Goal: Book appointment/travel/reservation

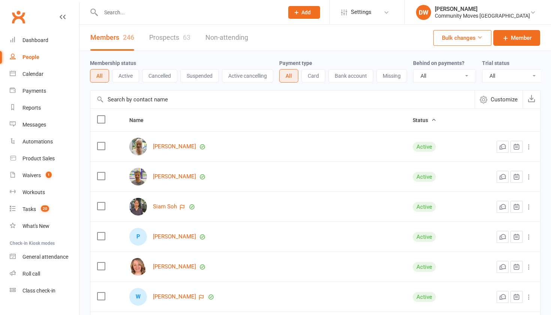
select select "100"
click at [32, 57] on div "People" at bounding box center [31, 57] width 17 height 6
click at [35, 72] on div "Calendar" at bounding box center [33, 74] width 21 height 6
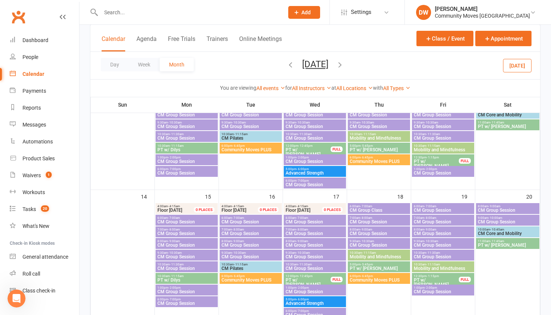
scroll to position [187, 0]
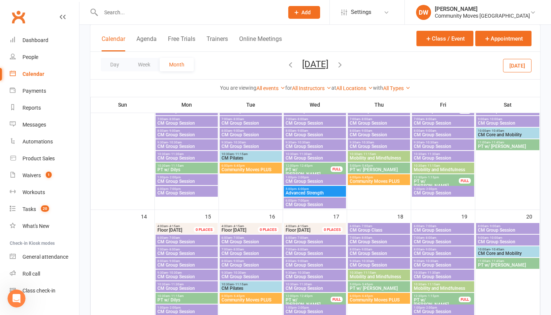
click at [287, 67] on icon "button" at bounding box center [291, 64] width 8 height 8
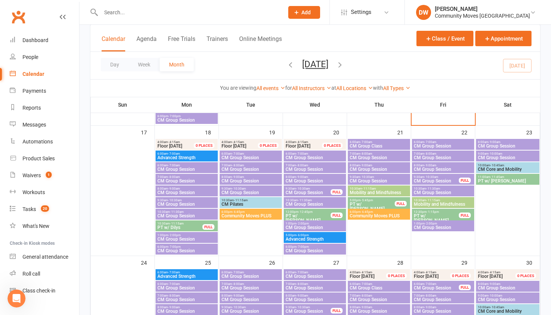
scroll to position [402, 0]
click at [372, 191] on span "Mobility and Mindfulness" at bounding box center [379, 192] width 59 height 5
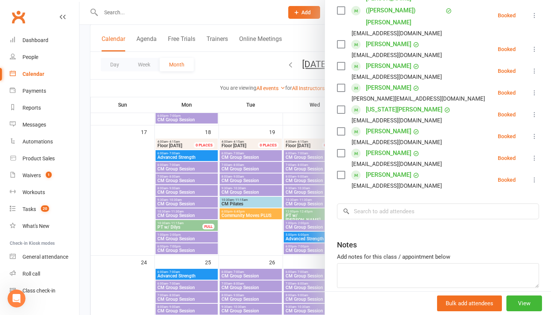
scroll to position [179, 0]
click at [365, 204] on input "search" at bounding box center [438, 212] width 202 height 16
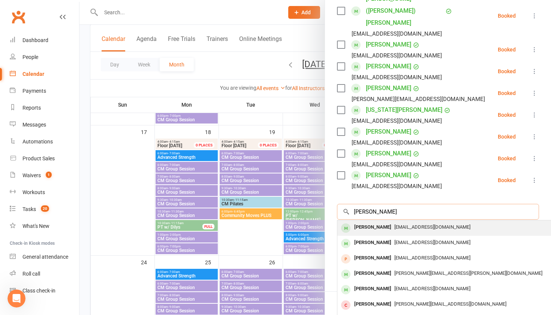
type input "[PERSON_NAME]"
click at [366, 222] on div "[PERSON_NAME]" at bounding box center [373, 227] width 43 height 11
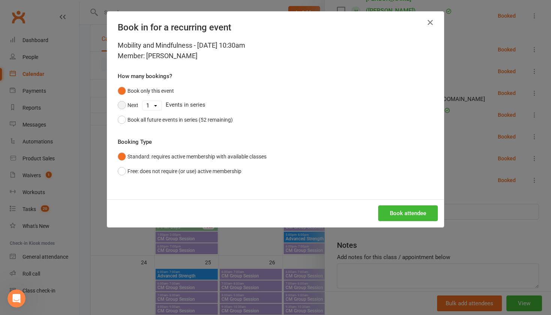
click at [123, 107] on button "Next" at bounding box center [128, 105] width 21 height 14
select select "5"
click at [411, 213] on button "Book attendee" at bounding box center [409, 213] width 60 height 16
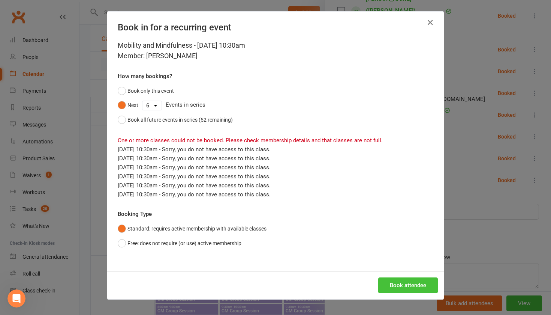
click at [412, 292] on button "Book attendee" at bounding box center [409, 285] width 60 height 16
click at [433, 20] on icon "button" at bounding box center [430, 22] width 9 height 9
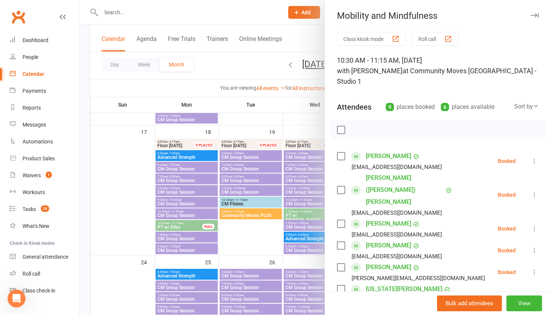
scroll to position [0, 0]
click at [533, 15] on icon "button" at bounding box center [535, 15] width 8 height 5
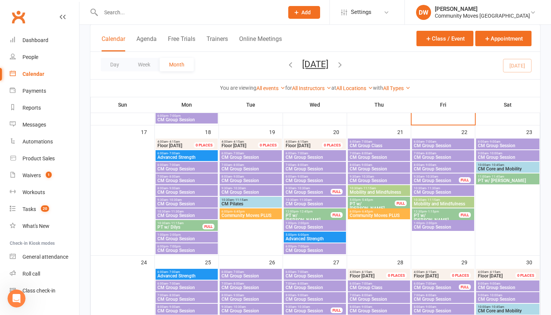
click at [367, 185] on div "10:30am - 11:15am Mobility and Mindfulness" at bounding box center [379, 190] width 62 height 11
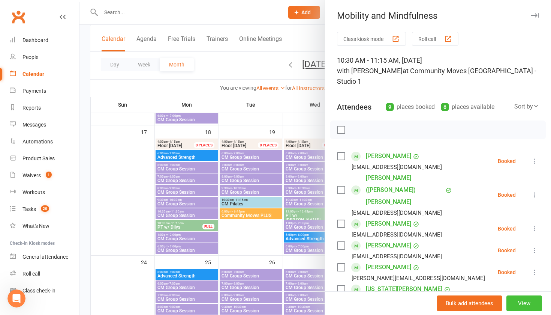
click at [527, 300] on button "View" at bounding box center [525, 303] width 36 height 16
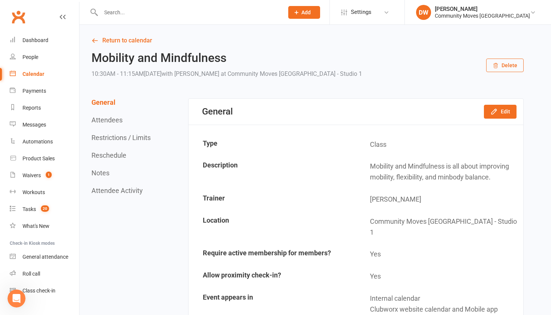
click at [135, 15] on input "text" at bounding box center [189, 12] width 180 height 11
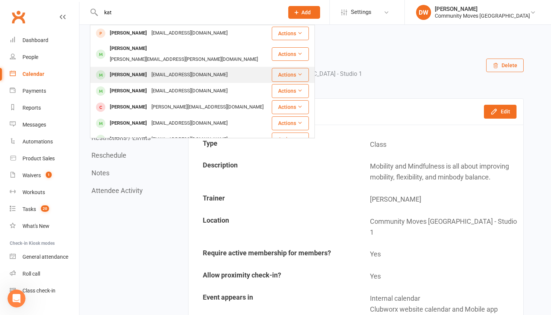
type input "kat"
click at [120, 69] on div "[PERSON_NAME]" at bounding box center [129, 74] width 42 height 11
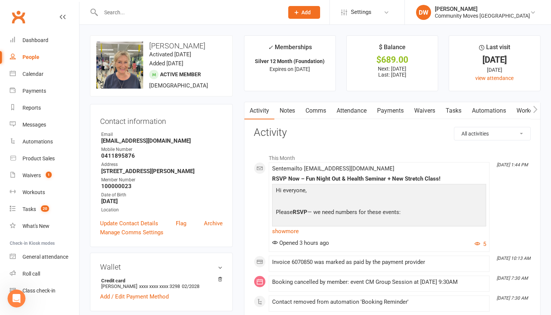
click at [352, 112] on link "Attendance" at bounding box center [352, 110] width 41 height 17
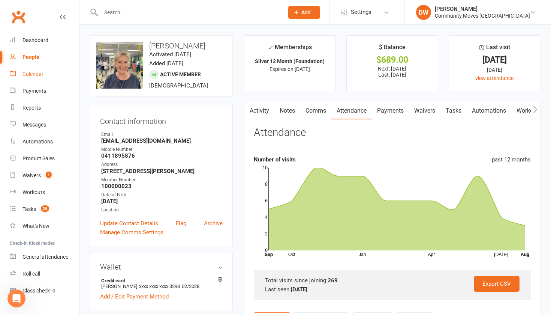
click at [32, 74] on div "Calendar" at bounding box center [33, 74] width 21 height 6
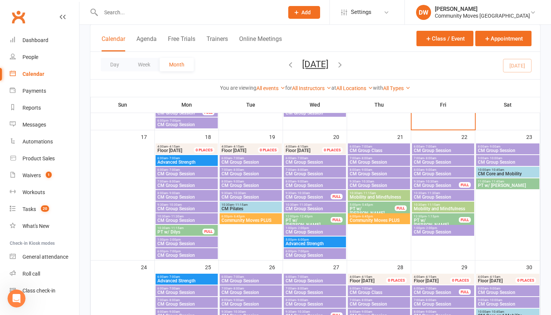
scroll to position [402, 0]
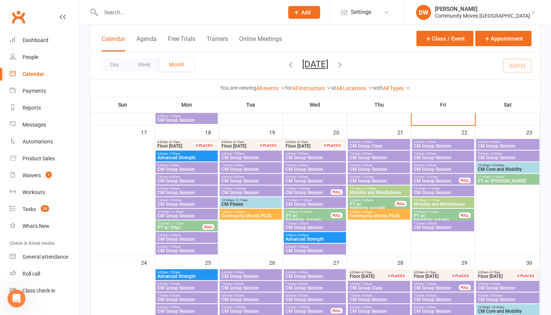
click at [376, 188] on span "- 11:15am" at bounding box center [369, 188] width 14 height 3
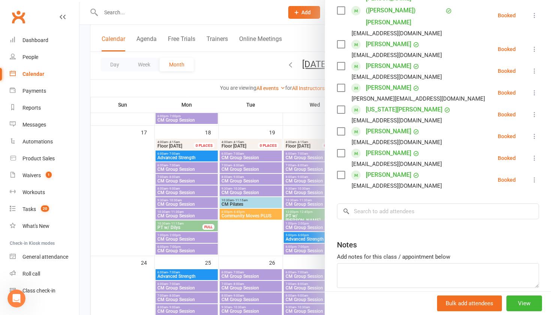
scroll to position [179, 0]
click at [376, 204] on input "search" at bounding box center [438, 212] width 202 height 16
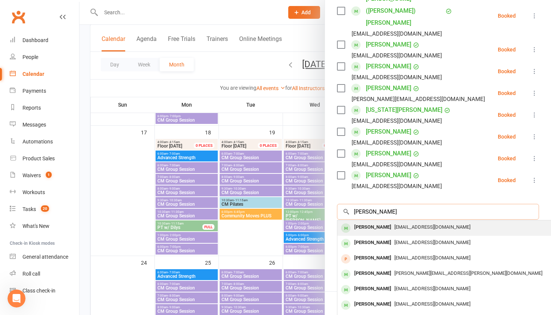
type input "[PERSON_NAME]"
click at [377, 222] on div "[PERSON_NAME]" at bounding box center [373, 227] width 43 height 11
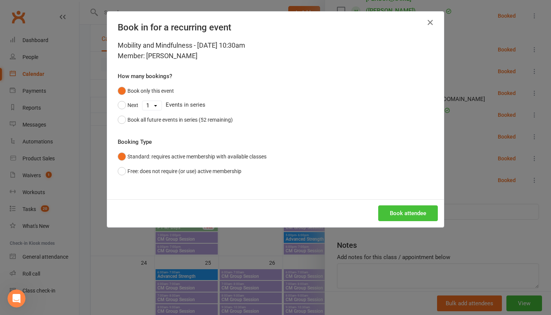
click at [403, 213] on button "Book attendee" at bounding box center [409, 213] width 60 height 16
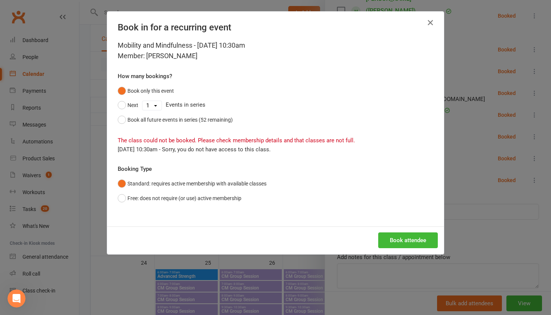
click at [431, 21] on icon "button" at bounding box center [430, 22] width 9 height 9
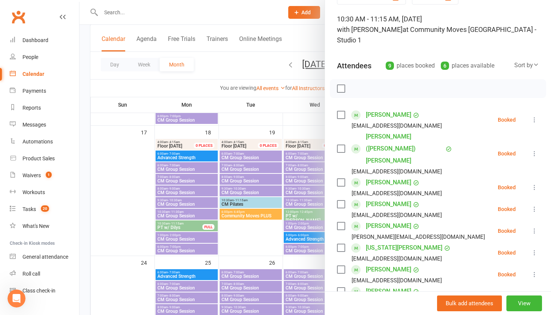
scroll to position [29, 0]
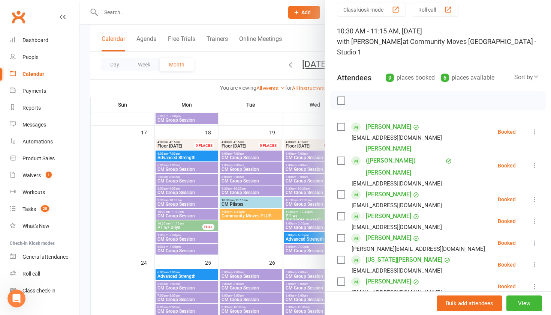
click at [264, 72] on div at bounding box center [316, 157] width 472 height 315
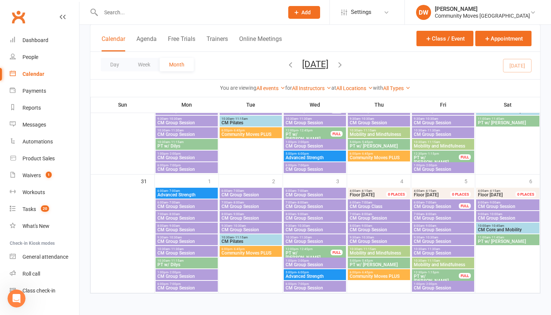
scroll to position [608, 0]
click at [374, 251] on span "Mobility and Mindfulness" at bounding box center [379, 253] width 59 height 5
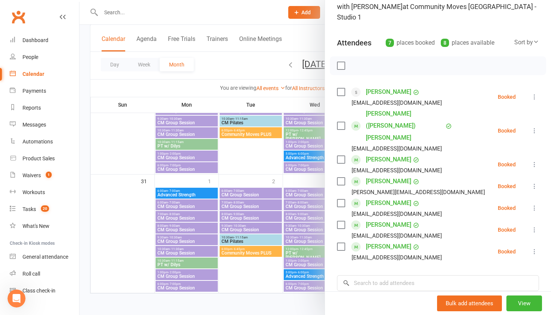
scroll to position [70, 0]
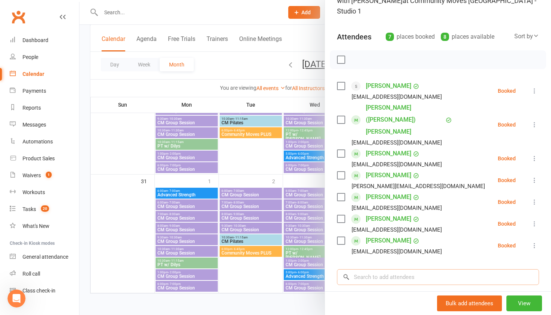
click at [378, 269] on input "search" at bounding box center [438, 277] width 202 height 16
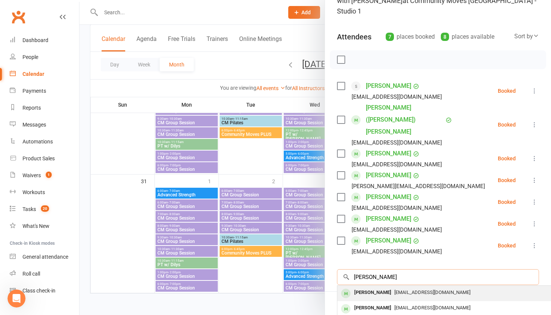
type input "[PERSON_NAME]"
click at [384, 287] on div "[PERSON_NAME]" at bounding box center [373, 292] width 43 height 11
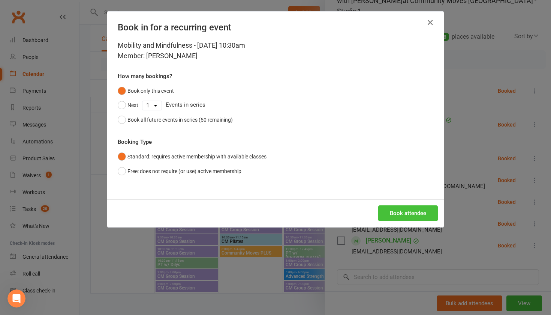
click at [404, 213] on button "Book attendee" at bounding box center [409, 213] width 60 height 16
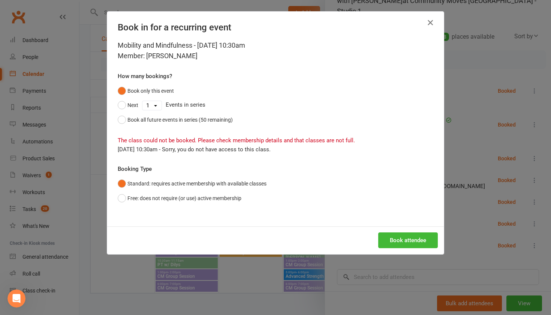
click at [433, 23] on icon "button" at bounding box center [430, 22] width 9 height 9
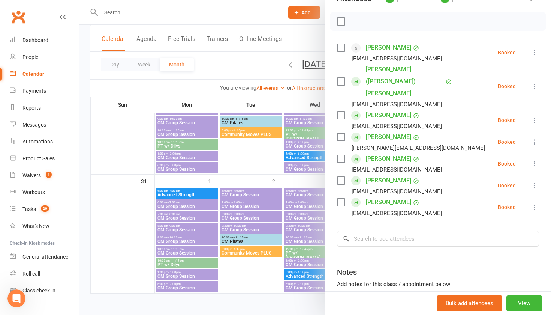
scroll to position [111, 0]
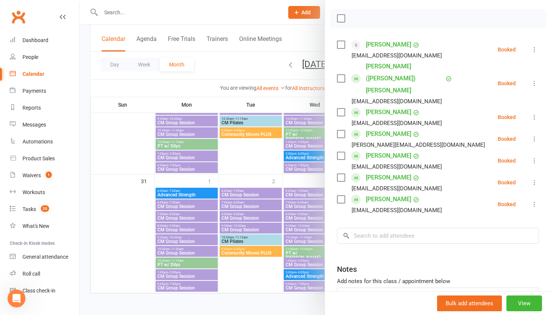
click at [251, 24] on div at bounding box center [316, 157] width 472 height 315
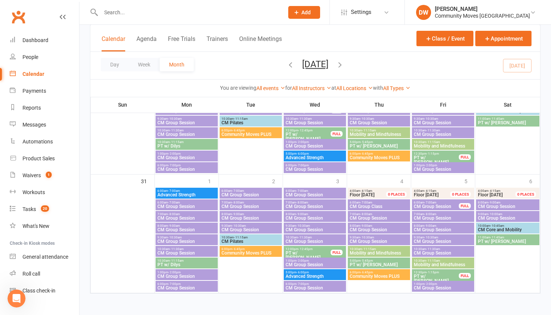
click at [116, 14] on input "text" at bounding box center [189, 12] width 180 height 11
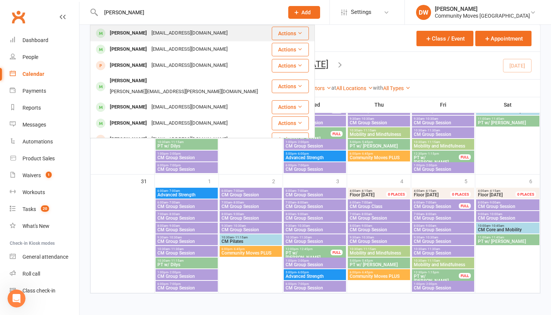
type input "[PERSON_NAME]"
click at [112, 31] on div "[PERSON_NAME]" at bounding box center [129, 33] width 42 height 11
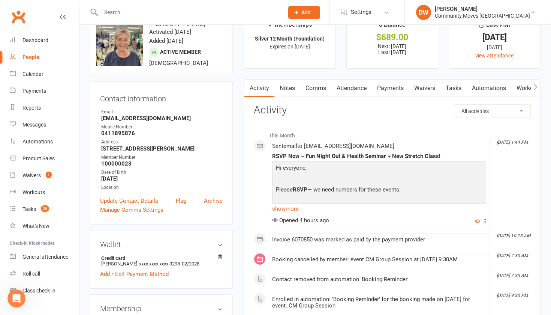
scroll to position [23, 0]
click at [388, 85] on link "Payments" at bounding box center [390, 87] width 37 height 17
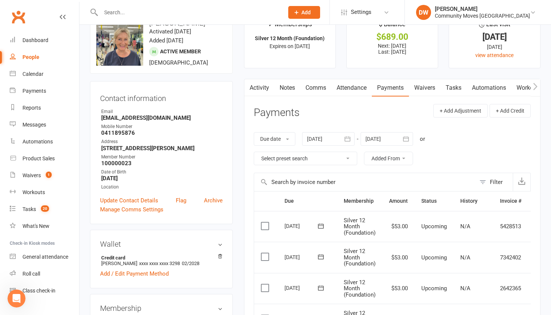
click at [355, 87] on link "Attendance" at bounding box center [352, 87] width 41 height 17
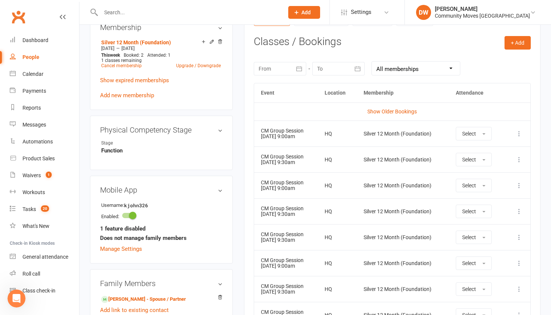
scroll to position [304, 0]
click at [269, 68] on div at bounding box center [280, 69] width 53 height 14
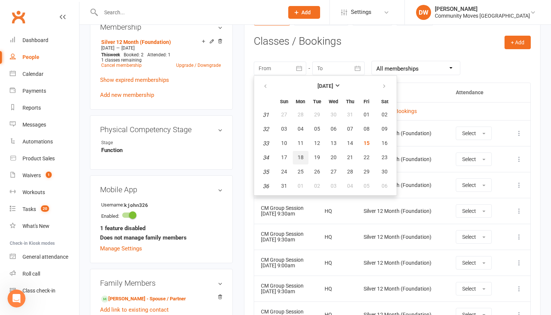
click at [297, 155] on button "18" at bounding box center [301, 158] width 16 height 14
type input "[DATE]"
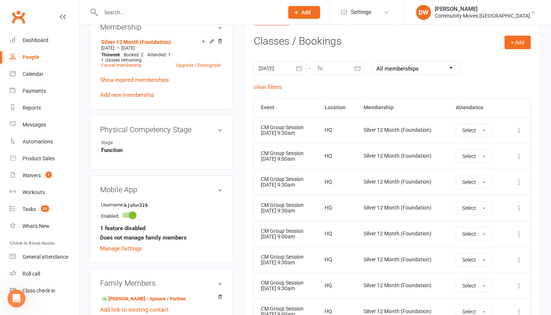
click at [331, 64] on div at bounding box center [339, 69] width 53 height 14
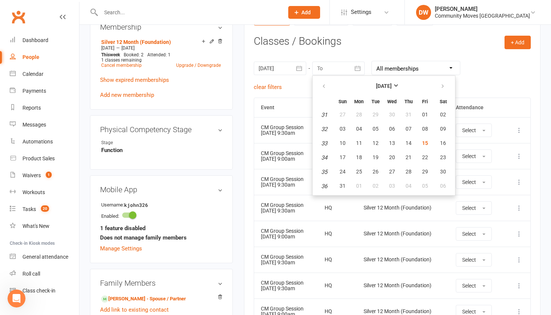
click at [322, 172] on em "35" at bounding box center [325, 171] width 6 height 7
click at [347, 171] on button "24" at bounding box center [343, 172] width 16 height 14
type input "[DATE]"
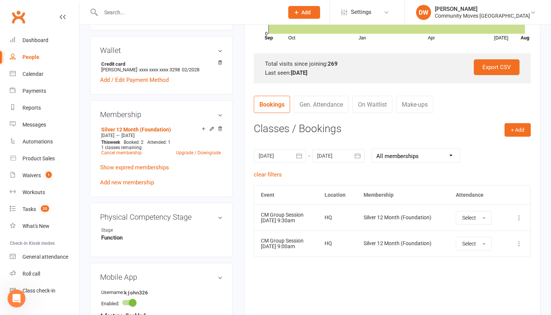
scroll to position [204, 0]
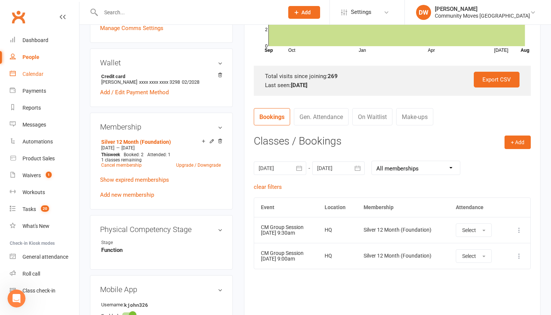
click at [33, 74] on div "Calendar" at bounding box center [33, 74] width 21 height 6
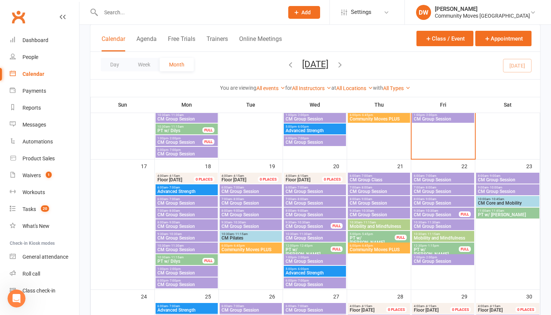
scroll to position [372, 0]
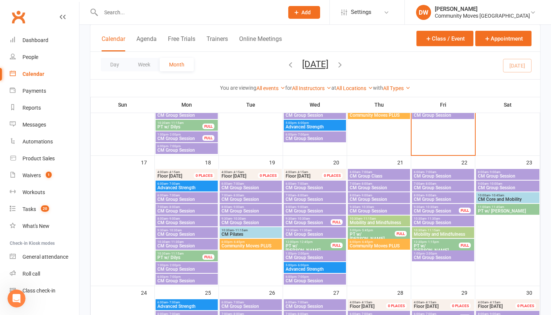
click at [365, 223] on span "Mobility and Mindfulness" at bounding box center [379, 222] width 59 height 5
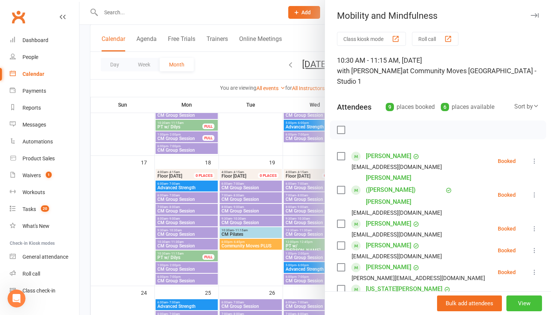
click at [523, 305] on button "View" at bounding box center [525, 303] width 36 height 16
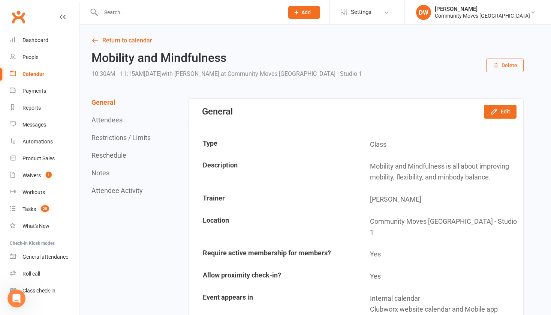
click at [320, 10] on button "Add" at bounding box center [304, 12] width 32 height 13
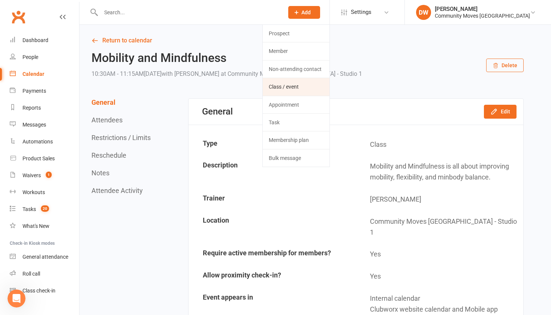
click at [321, 86] on link "Class / event" at bounding box center [296, 86] width 67 height 17
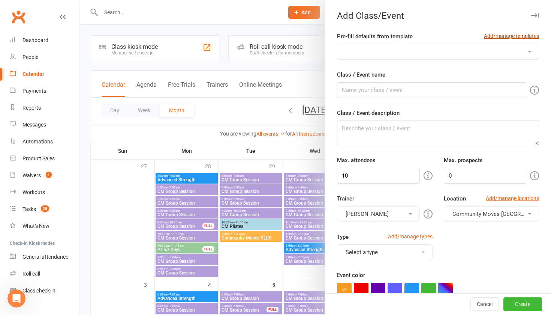
click at [518, 36] on link "Add/manage templates" at bounding box center [511, 36] width 55 height 8
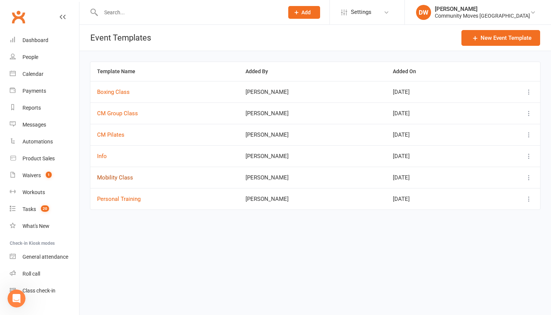
click at [112, 177] on button "Mobility Class" at bounding box center [115, 177] width 36 height 9
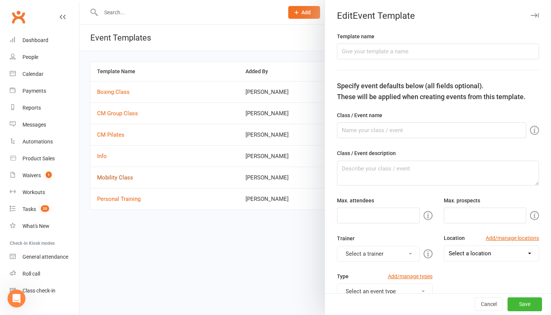
type input "Mobility Class"
type input "Mobility and Mindfulness"
type textarea "Mobility and Mindfulness is all about improving mobility, flexibility, and minb…"
type input "15"
type input "2"
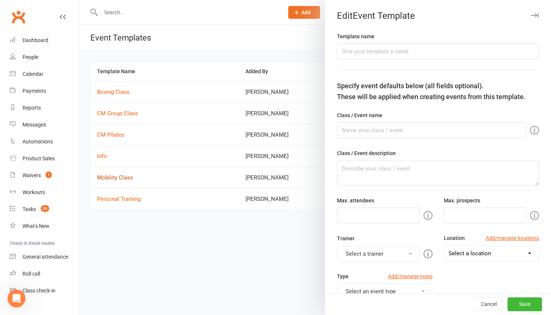
type input "1"
select select "hour"
type input "3"
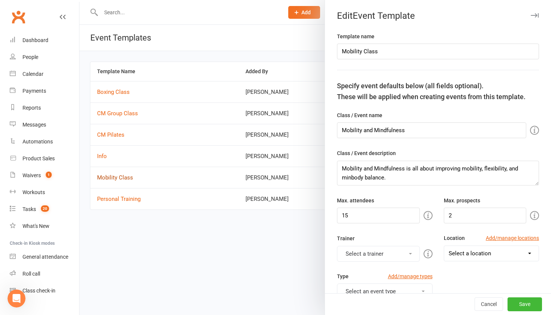
select select "10923"
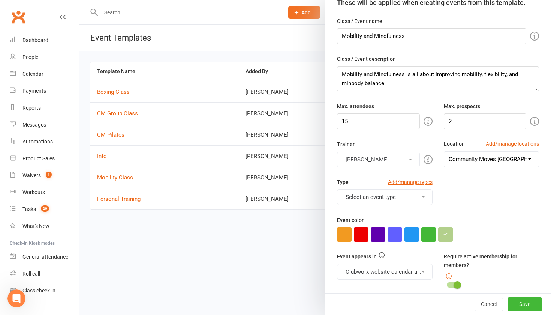
scroll to position [96, 0]
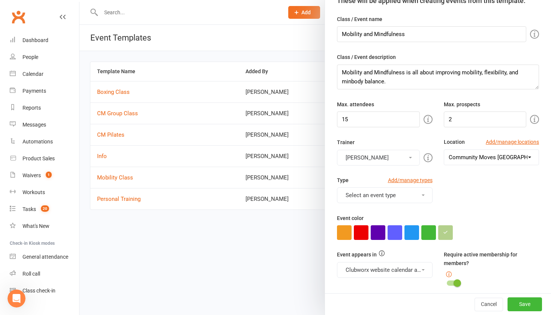
click at [415, 192] on button "Select an event type" at bounding box center [384, 195] width 95 height 16
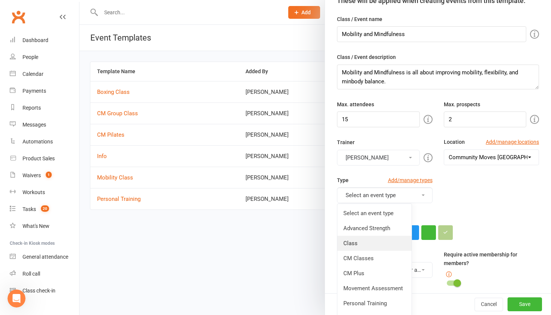
click at [368, 240] on link "Class" at bounding box center [375, 243] width 74 height 15
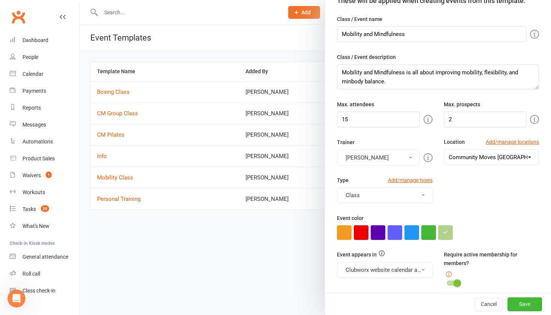
click at [424, 194] on icon at bounding box center [423, 195] width 3 height 2
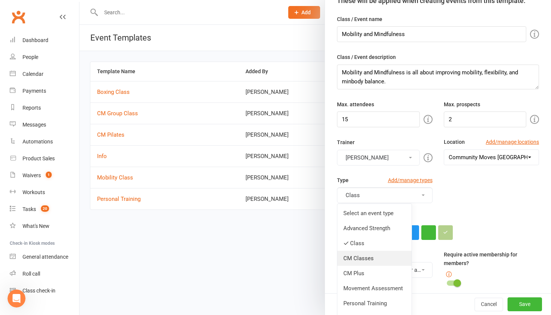
click at [373, 258] on link "CM Classes" at bounding box center [375, 258] width 74 height 15
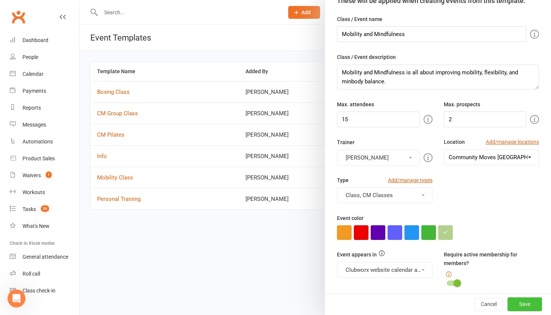
click at [529, 305] on button "Save" at bounding box center [525, 304] width 35 height 14
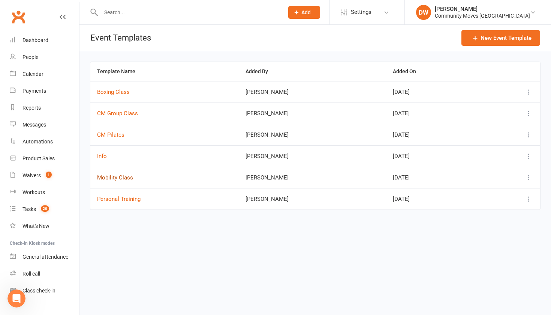
click at [126, 177] on button "Mobility Class" at bounding box center [115, 177] width 36 height 9
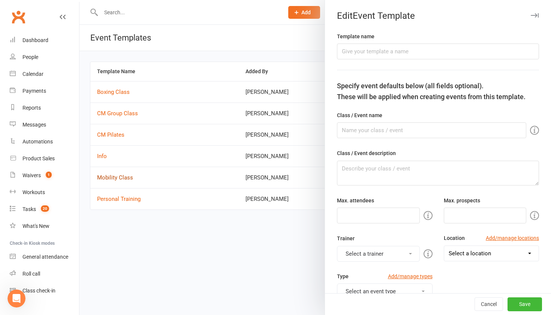
type input "Mobility Class"
type input "Mobility and Mindfulness"
type textarea "Mobility and Mindfulness is all about improving mobility, flexibility, and minb…"
type input "15"
type input "2"
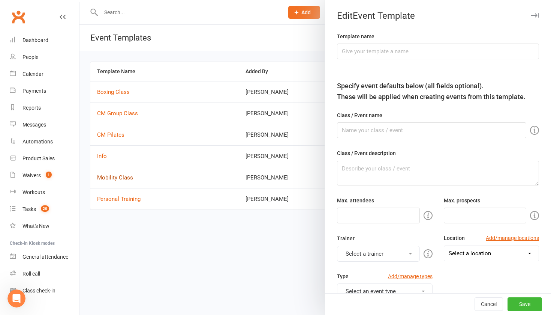
select select "10923"
type input "1"
select select "hour"
type input "3"
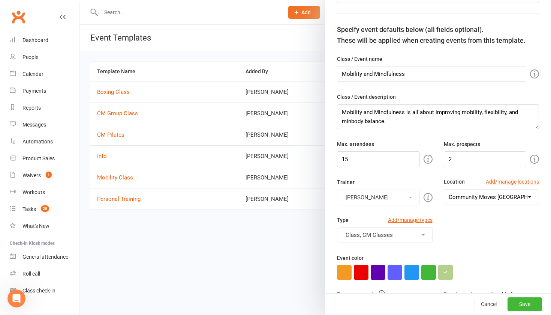
scroll to position [58, 0]
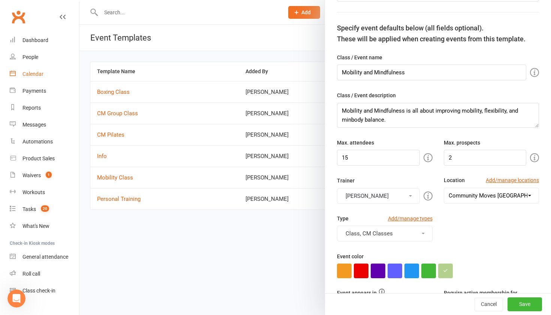
click at [30, 76] on div "Calendar" at bounding box center [33, 74] width 21 height 6
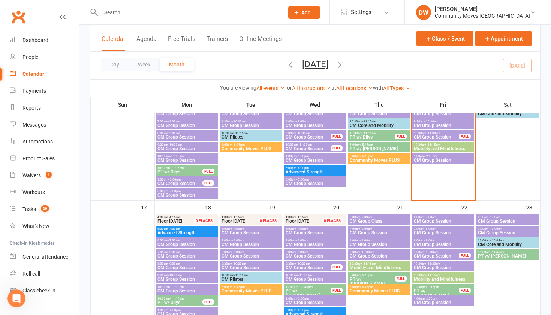
scroll to position [328, 0]
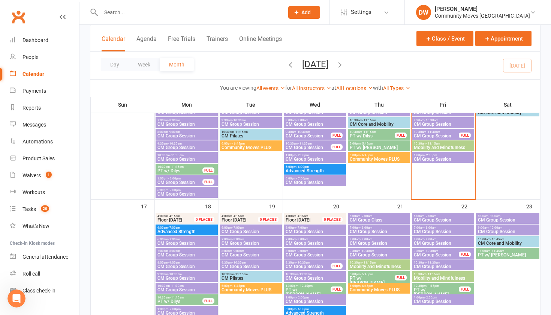
click at [372, 268] on span "Mobility and Mindfulness" at bounding box center [379, 266] width 59 height 5
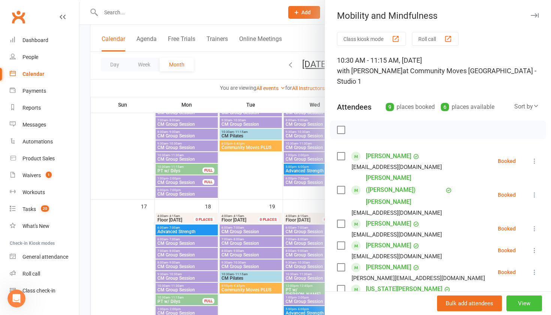
click at [526, 300] on button "View" at bounding box center [525, 303] width 36 height 16
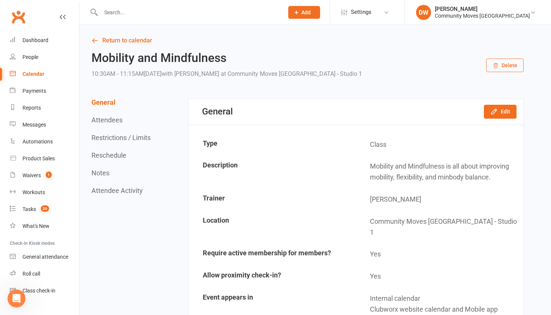
click at [114, 139] on button "Restrictions / Limits" at bounding box center [121, 138] width 59 height 8
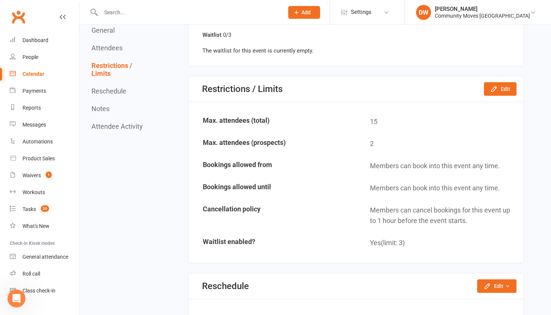
scroll to position [699, 0]
click at [502, 81] on button "Edit" at bounding box center [500, 88] width 33 height 14
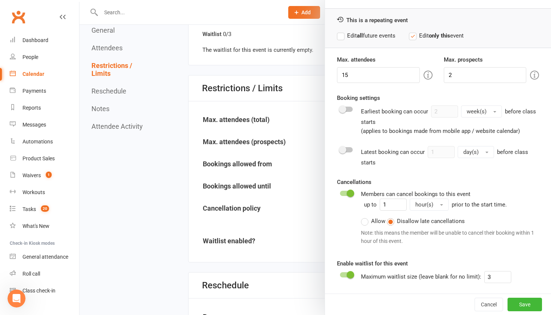
scroll to position [23, 0]
click at [490, 302] on button "Cancel" at bounding box center [489, 304] width 29 height 14
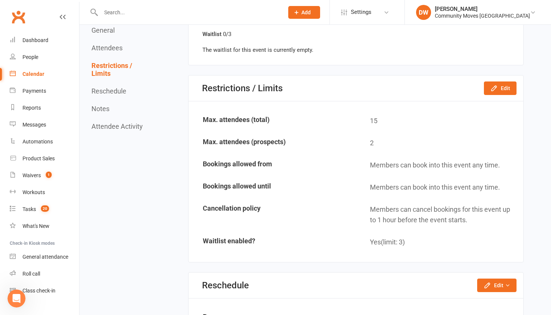
click at [110, 28] on button "General" at bounding box center [103, 30] width 23 height 8
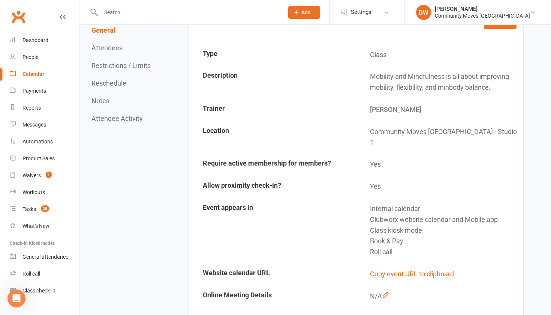
scroll to position [80, 0]
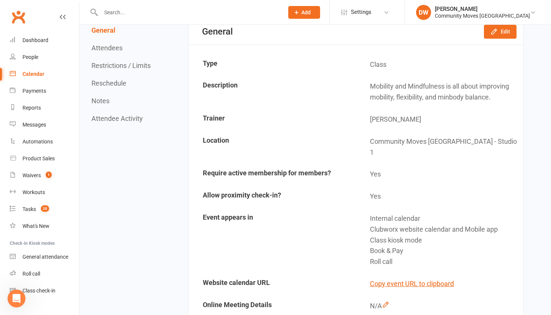
click at [212, 61] on td "Type" at bounding box center [272, 64] width 167 height 21
click at [500, 35] on button "Edit" at bounding box center [500, 32] width 33 height 14
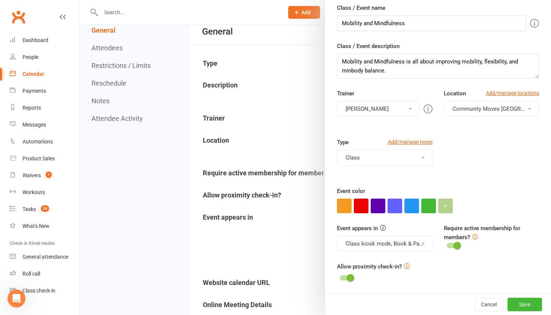
scroll to position [75, 0]
click at [407, 155] on button "Class" at bounding box center [384, 158] width 95 height 16
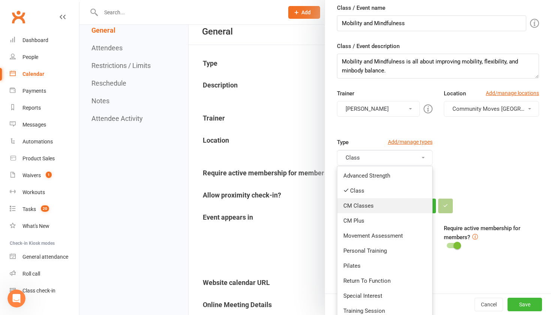
click at [370, 206] on link "CM Classes" at bounding box center [385, 205] width 95 height 15
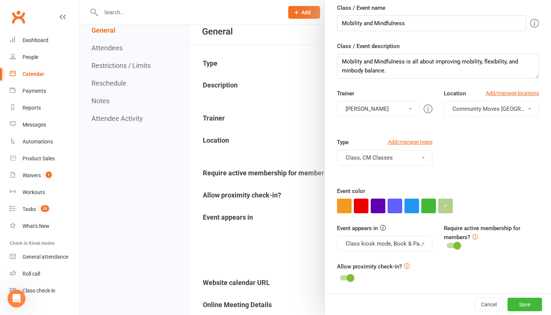
click at [386, 158] on button "Class, CM Classes" at bounding box center [384, 158] width 95 height 16
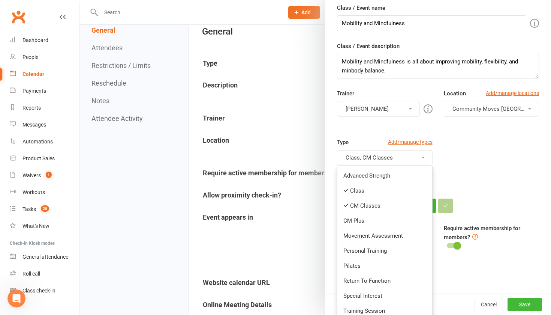
click at [495, 164] on div "Type Add/manage types Class, CM Classes Advanced Strength Class CM Classes CM P…" at bounding box center [438, 162] width 213 height 49
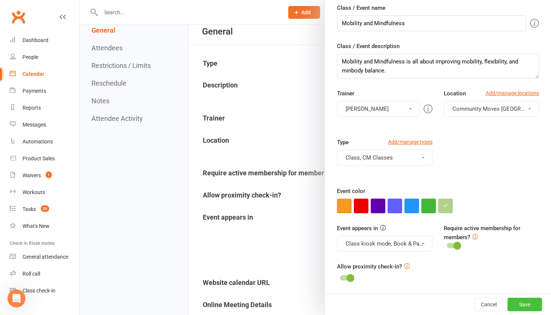
click at [522, 304] on button "Save" at bounding box center [525, 304] width 35 height 14
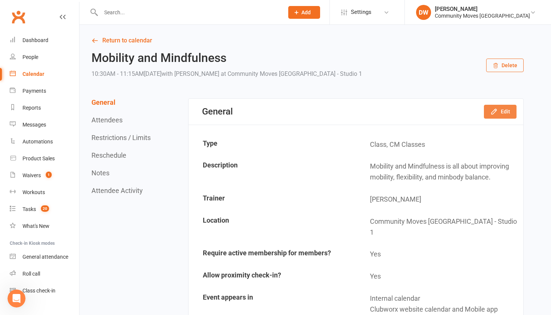
scroll to position [0, 0]
click at [507, 111] on button "Edit" at bounding box center [500, 112] width 33 height 14
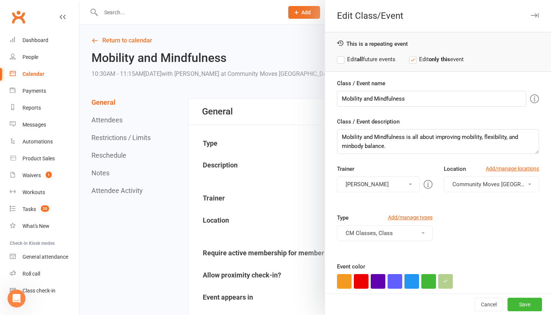
click at [342, 59] on label "Edit all future events" at bounding box center [366, 59] width 59 height 9
click at [407, 235] on button "CM Classes, Class" at bounding box center [384, 233] width 95 height 16
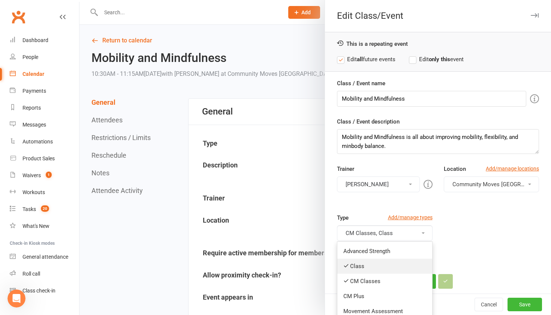
click at [386, 261] on link "Class" at bounding box center [385, 265] width 95 height 15
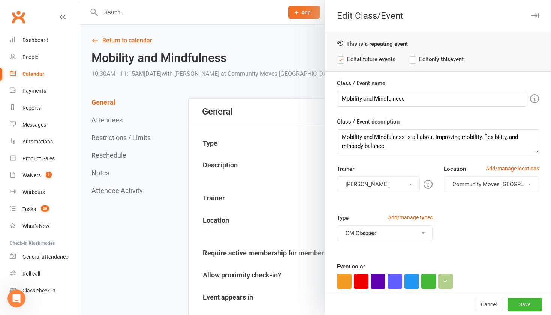
click at [385, 233] on button "CM Classes" at bounding box center [384, 233] width 95 height 16
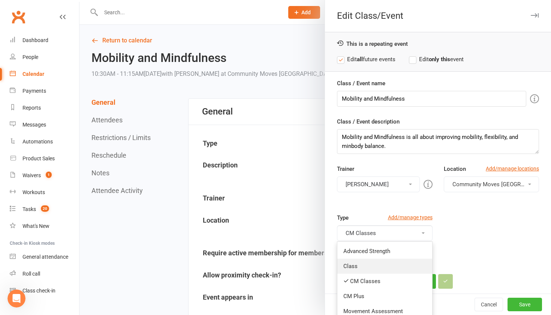
click at [365, 267] on link "Class" at bounding box center [385, 265] width 95 height 15
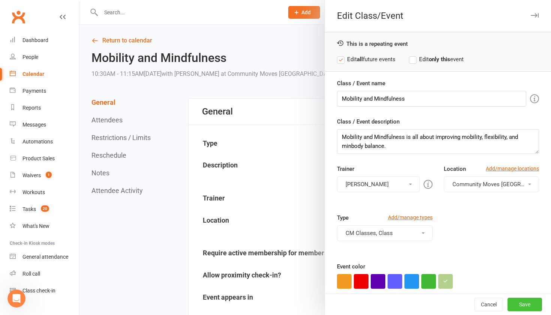
click at [521, 302] on button "Save" at bounding box center [525, 304] width 35 height 14
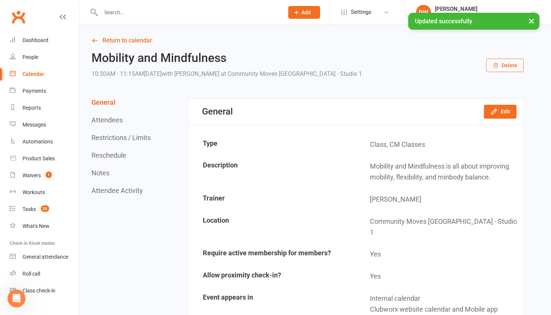
click at [30, 73] on div "Calendar" at bounding box center [34, 74] width 22 height 6
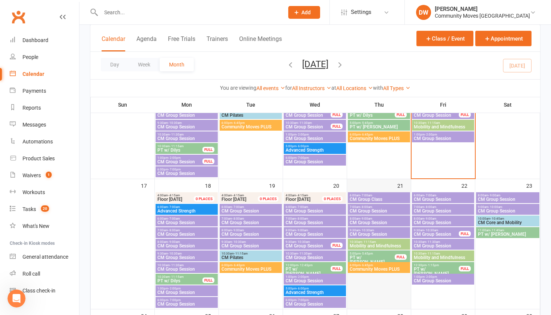
scroll to position [349, 0]
click at [376, 241] on span "- 11:15am" at bounding box center [369, 241] width 14 height 3
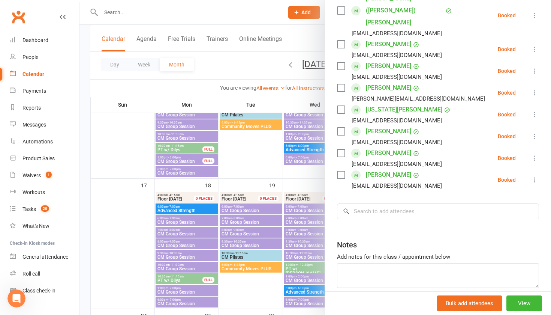
scroll to position [179, 0]
click at [364, 204] on input "search" at bounding box center [438, 212] width 202 height 16
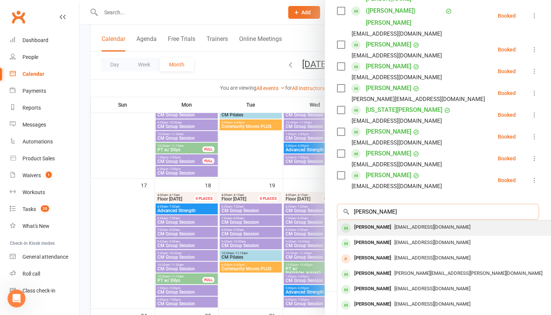
type input "[PERSON_NAME]"
click at [367, 222] on div "[PERSON_NAME]" at bounding box center [373, 227] width 43 height 11
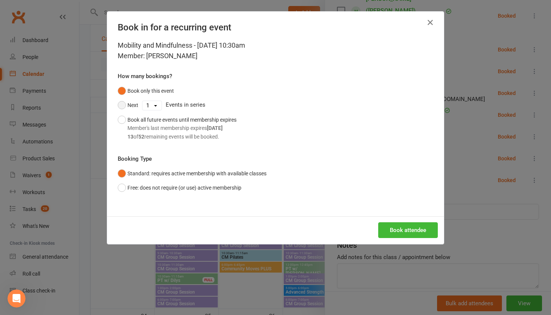
click at [124, 102] on button "Next" at bounding box center [128, 105] width 21 height 14
select select "5"
click at [391, 226] on button "Book attendee" at bounding box center [409, 230] width 60 height 16
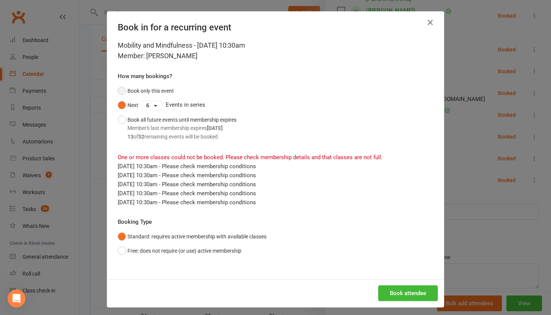
click at [123, 89] on button "Book only this event" at bounding box center [146, 91] width 56 height 14
click at [409, 288] on button "Book attendee" at bounding box center [409, 293] width 60 height 16
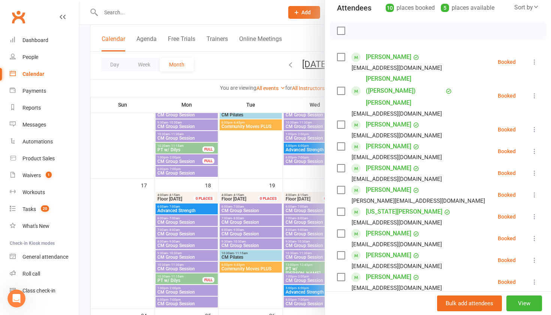
scroll to position [103, 0]
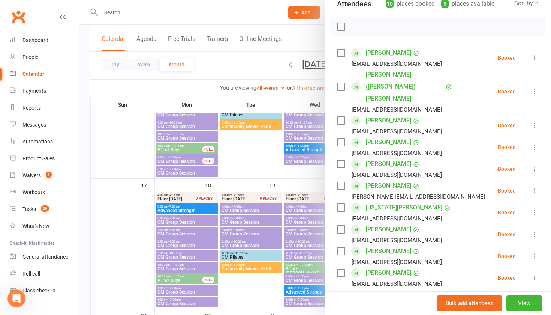
click at [366, 301] on input "search" at bounding box center [438, 309] width 202 height 16
type input "[PERSON_NAME]"
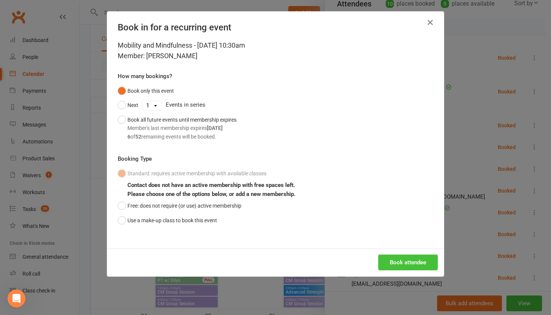
click at [402, 262] on button "Book attendee" at bounding box center [409, 262] width 60 height 16
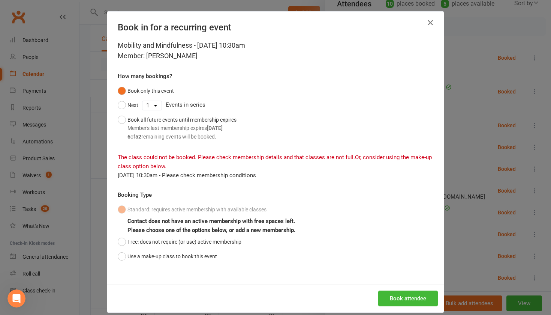
click at [431, 21] on icon "button" at bounding box center [430, 22] width 9 height 9
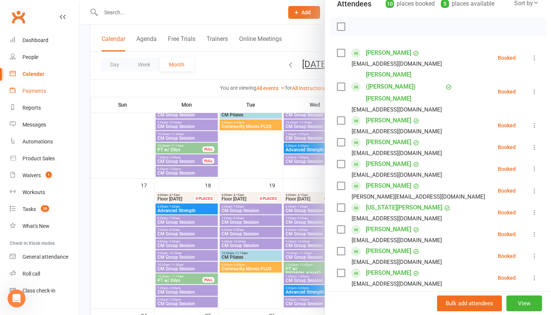
drag, startPoint x: 38, startPoint y: 144, endPoint x: 29, endPoint y: 90, distance: 54.8
click at [36, 136] on link "Automations" at bounding box center [44, 141] width 69 height 17
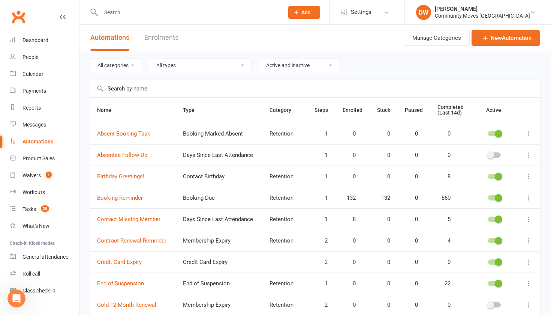
click at [104, 13] on input "text" at bounding box center [189, 12] width 180 height 11
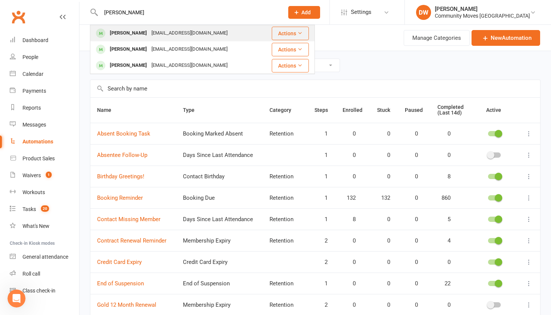
type input "[PERSON_NAME]"
click at [119, 36] on div "[PERSON_NAME]" at bounding box center [129, 33] width 42 height 11
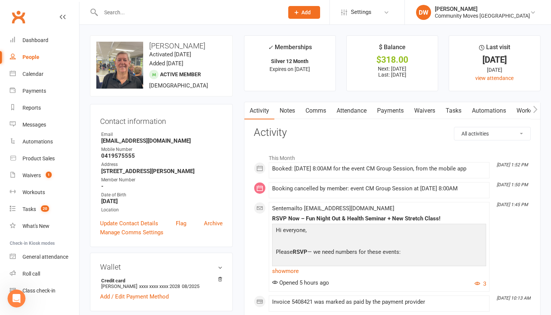
click at [354, 105] on link "Attendance" at bounding box center [352, 110] width 41 height 17
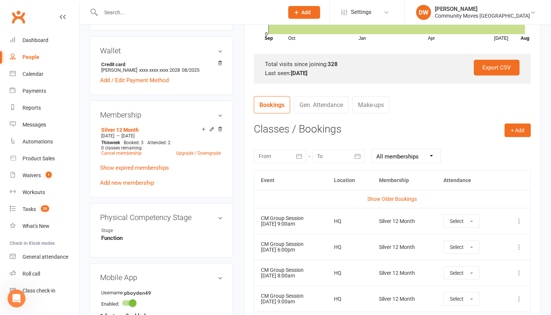
scroll to position [218, 0]
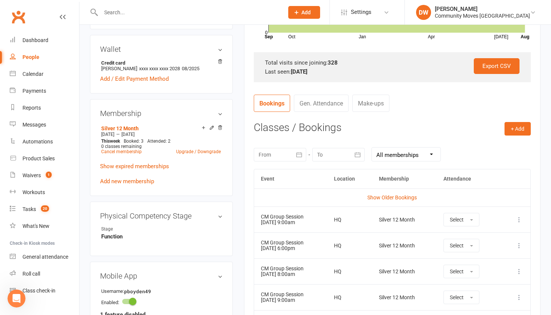
click at [292, 153] on div at bounding box center [280, 155] width 53 height 14
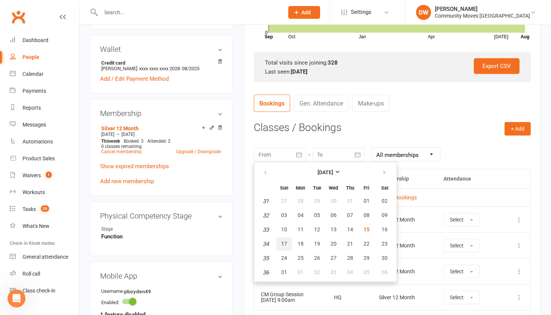
click at [288, 242] on button "17" at bounding box center [284, 244] width 16 height 14
type input "[DATE]"
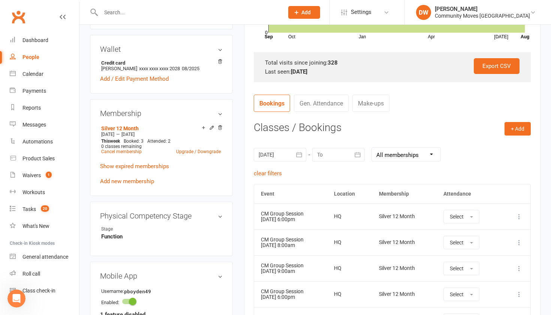
click at [334, 152] on div at bounding box center [339, 155] width 53 height 14
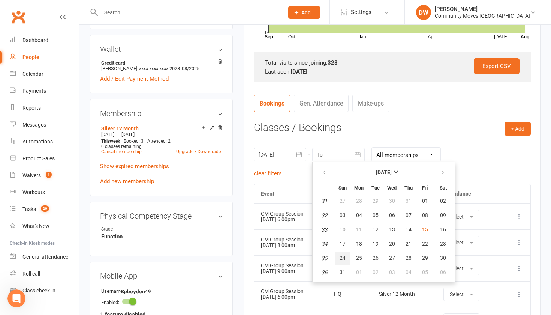
click at [341, 255] on span "24" at bounding box center [343, 258] width 6 height 6
type input "[DATE]"
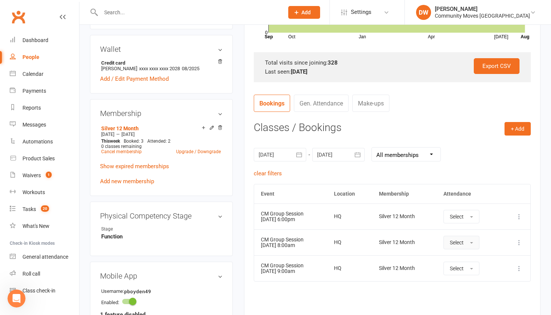
click at [473, 242] on span "button" at bounding box center [471, 243] width 3 height 2
click at [520, 239] on icon at bounding box center [520, 243] width 8 height 8
click at [488, 287] on link "Remove booking" at bounding box center [486, 286] width 74 height 15
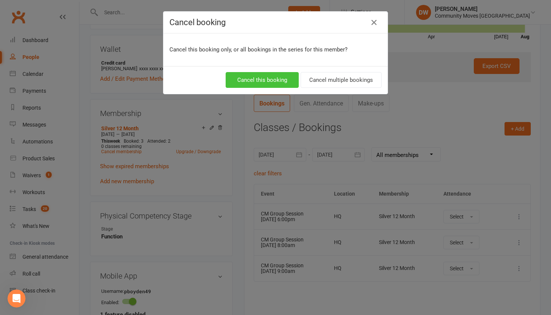
click at [277, 81] on button "Cancel this booking" at bounding box center [262, 80] width 73 height 16
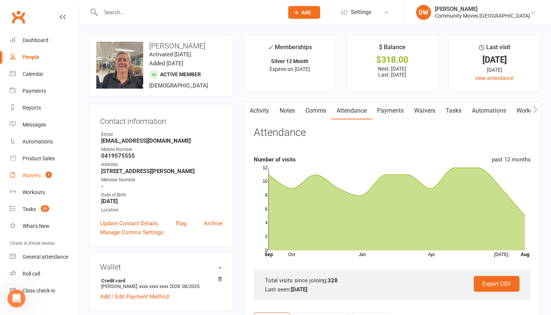
scroll to position [0, 0]
click at [33, 76] on div "Calendar" at bounding box center [33, 74] width 21 height 6
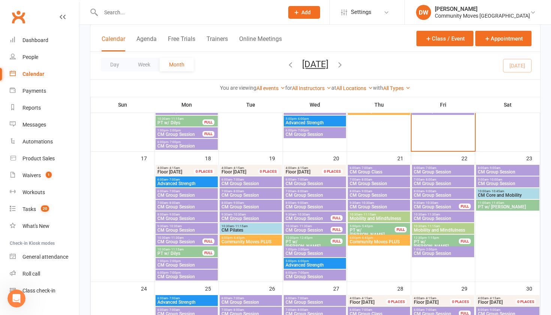
scroll to position [377, 0]
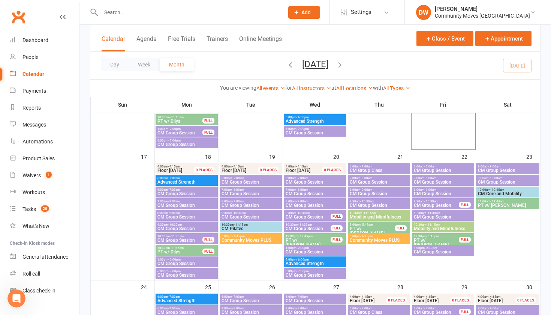
click at [378, 216] on span "Mobility and Mindfulness" at bounding box center [379, 217] width 59 height 5
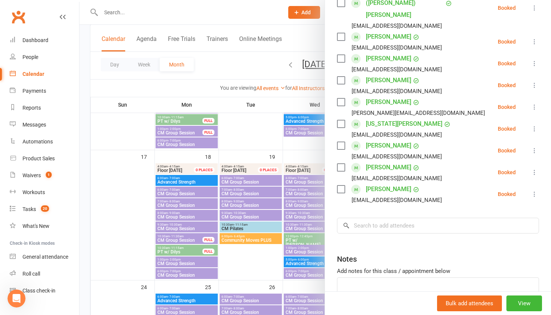
scroll to position [199, 0]
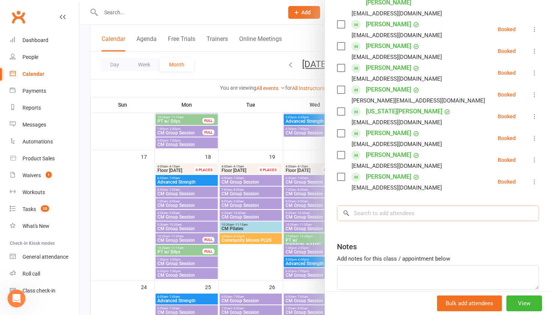
click at [370, 205] on input "search" at bounding box center [438, 213] width 202 height 16
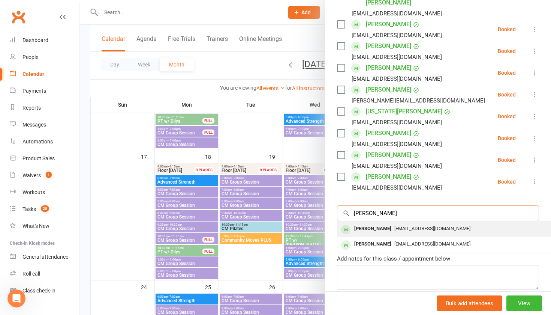
type input "[PERSON_NAME]"
click at [380, 223] on div "[PERSON_NAME]" at bounding box center [373, 228] width 43 height 11
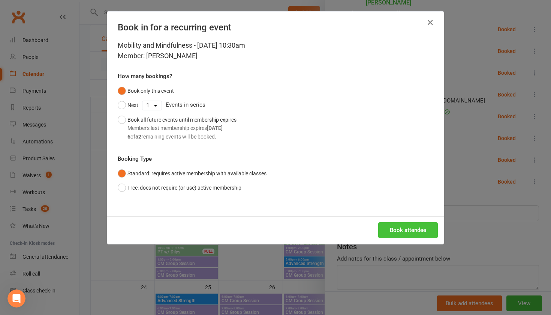
click at [407, 228] on button "Book attendee" at bounding box center [409, 230] width 60 height 16
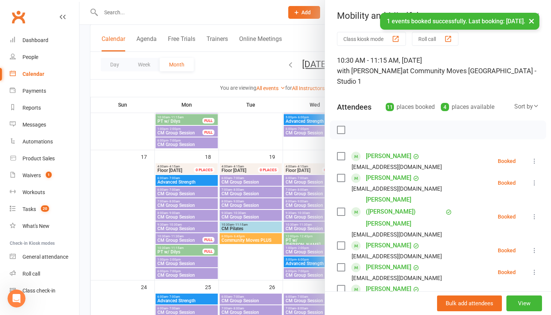
scroll to position [0, 0]
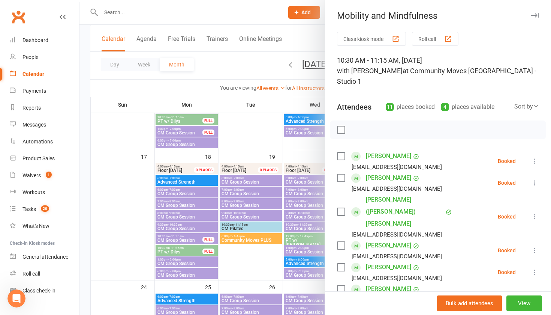
click at [526, 56] on div "10:30 AM - 11:15 AM, [DATE] with [PERSON_NAME] at Community Moves [GEOGRAPHIC_D…" at bounding box center [438, 71] width 202 height 32
click at [535, 12] on button "button" at bounding box center [534, 15] width 9 height 9
